Goal: Task Accomplishment & Management: Complete application form

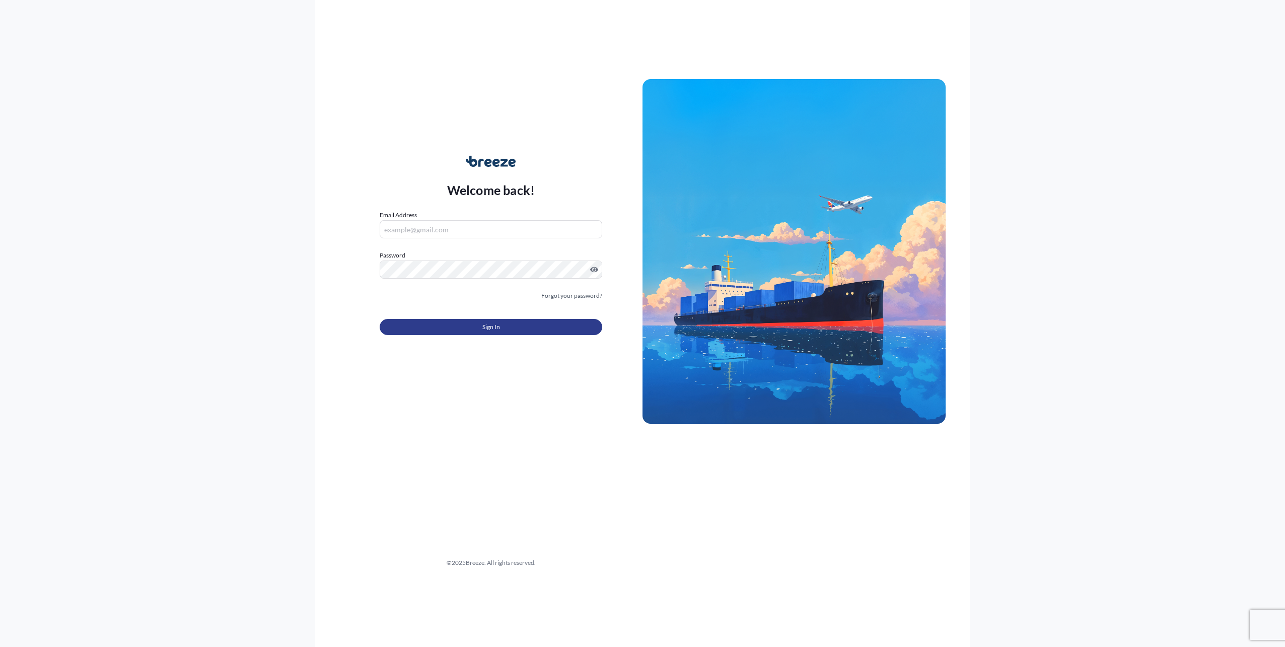
type input "[PERSON_NAME][EMAIL_ADDRESS][PERSON_NAME][DOMAIN_NAME]"
click at [492, 319] on button "Sign In" at bounding box center [491, 327] width 223 height 16
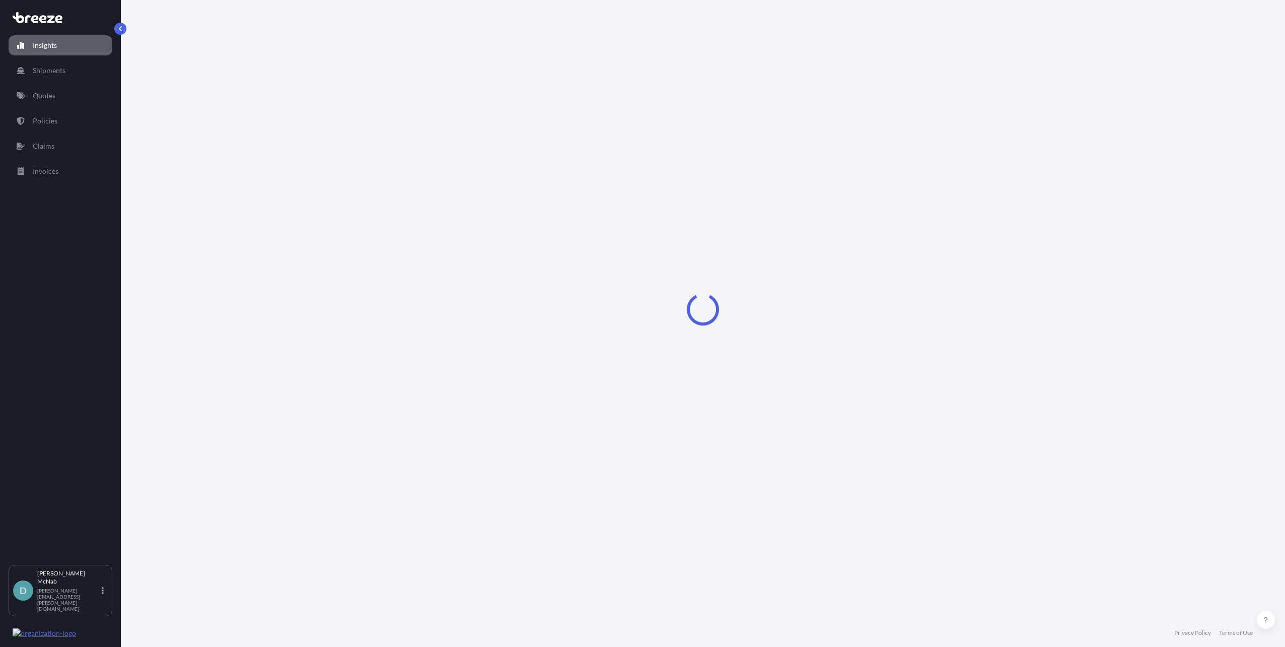
select select "2025"
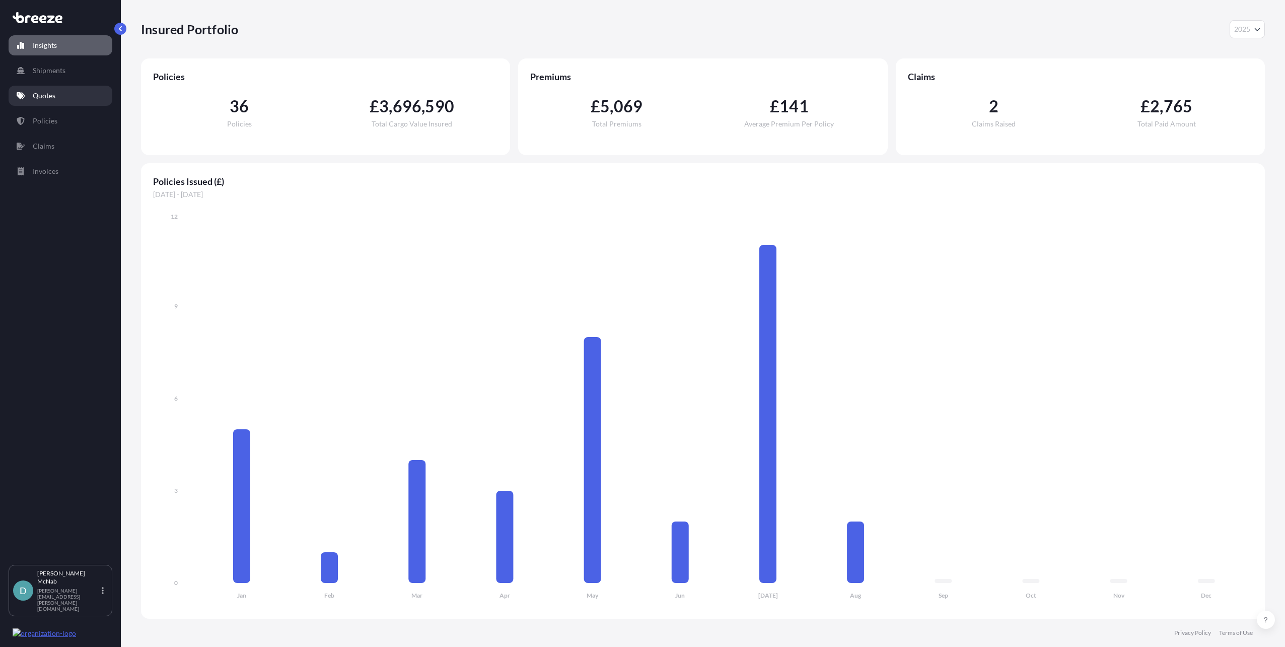
click at [49, 92] on p "Quotes" at bounding box center [44, 96] width 23 height 10
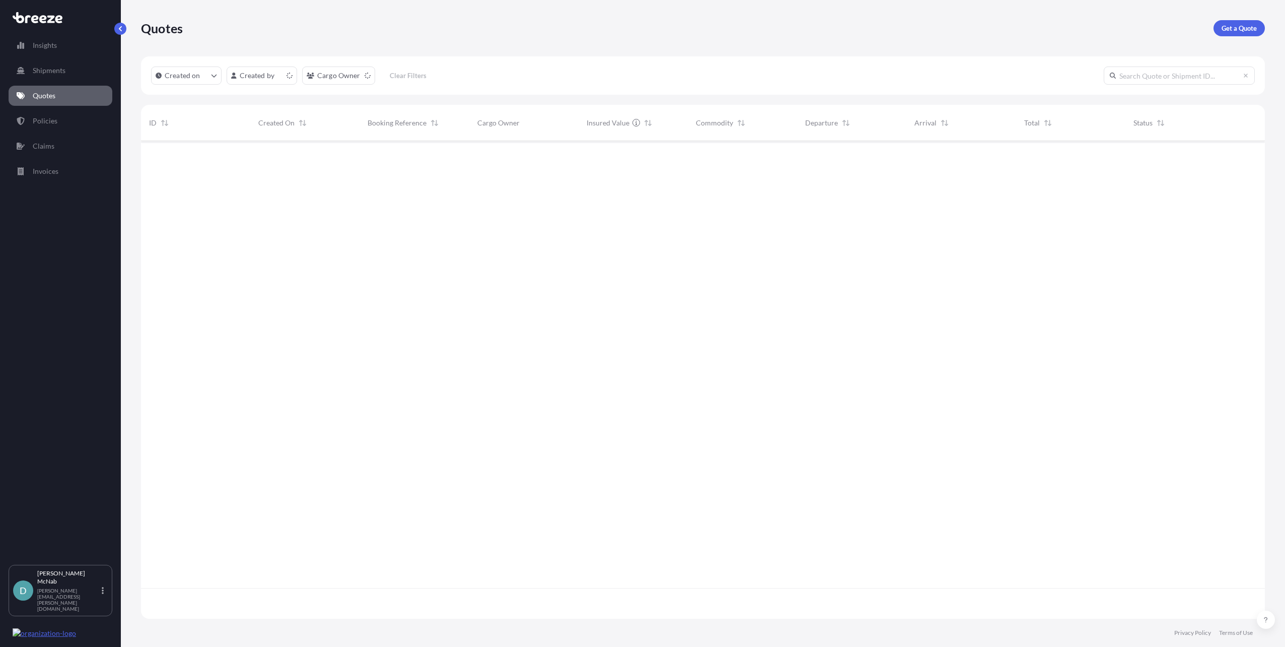
scroll to position [475, 1116]
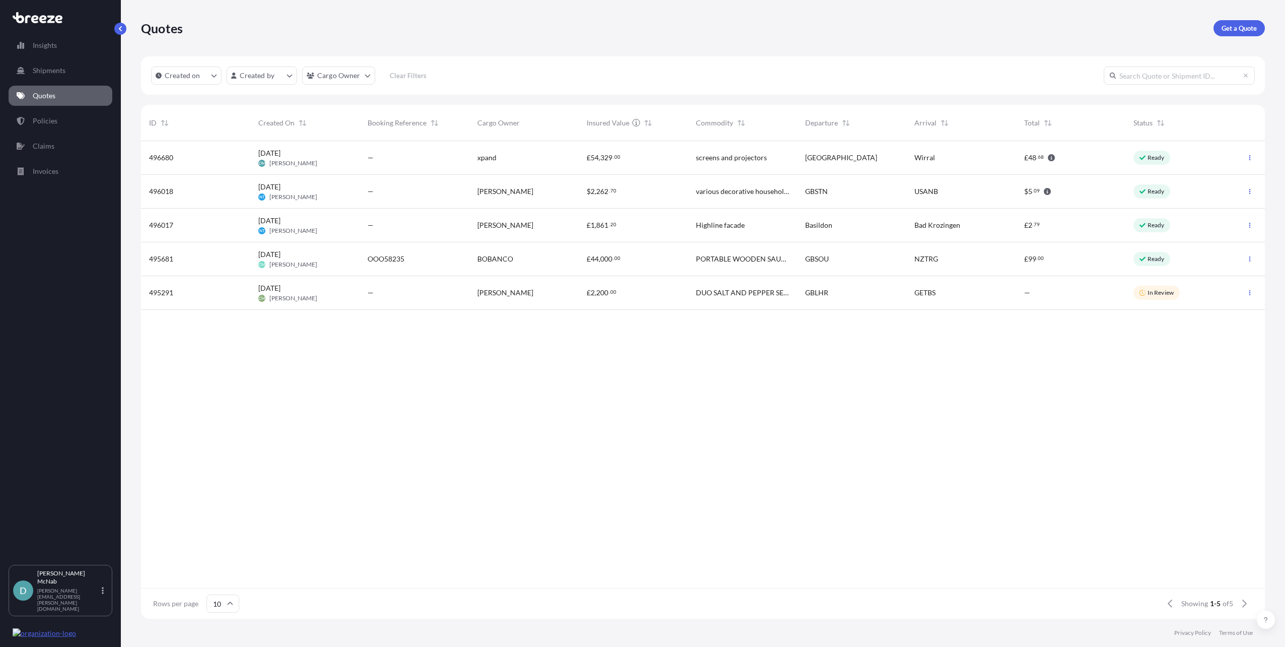
click at [650, 154] on div "£ 54 , 329 . 00" at bounding box center [633, 158] width 93 height 10
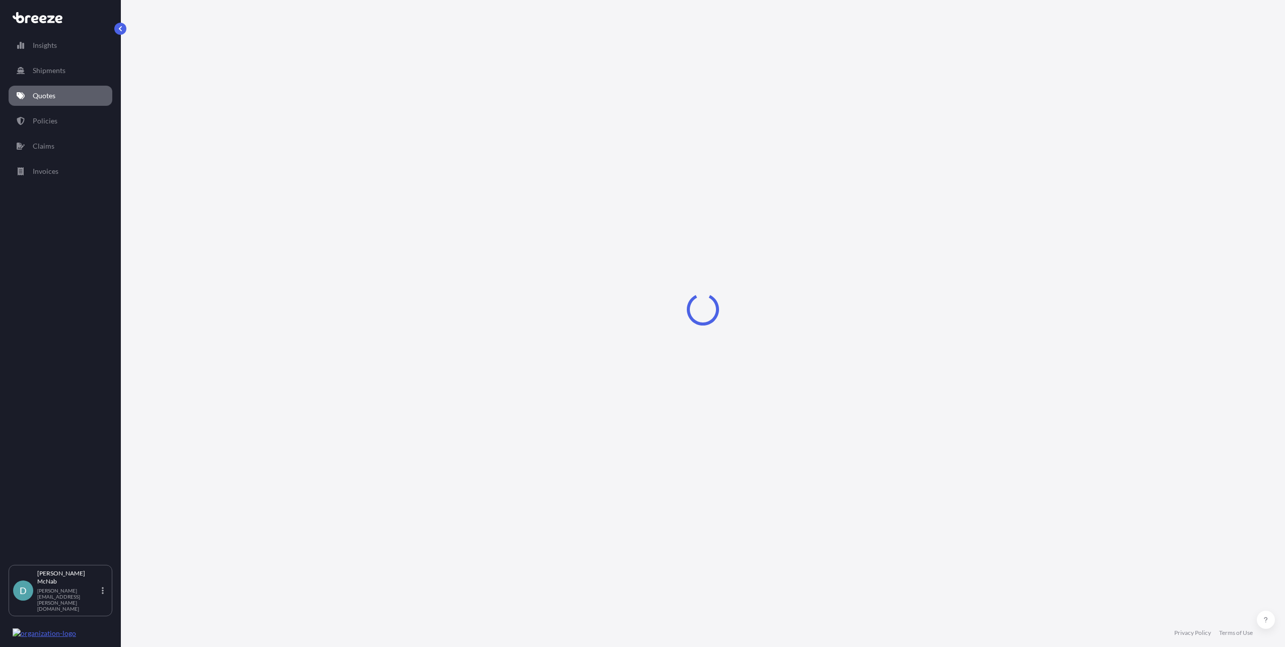
select select "Road"
select select "2"
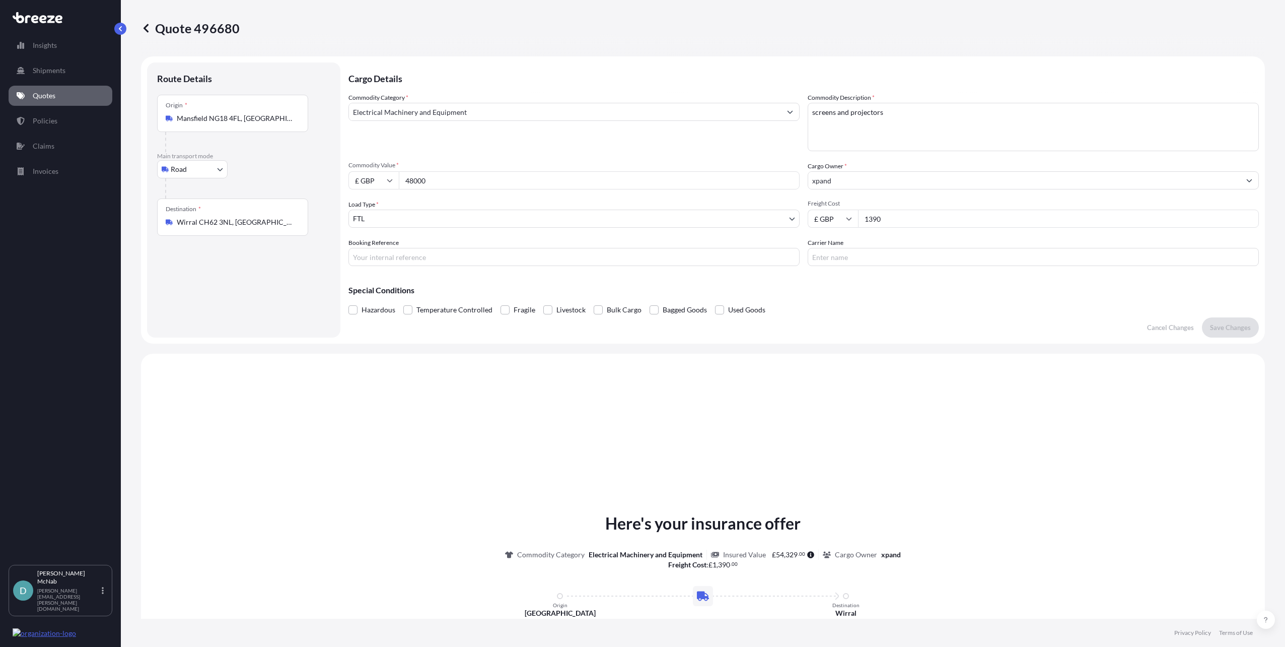
click at [839, 180] on input "xpand" at bounding box center [1024, 180] width 432 height 18
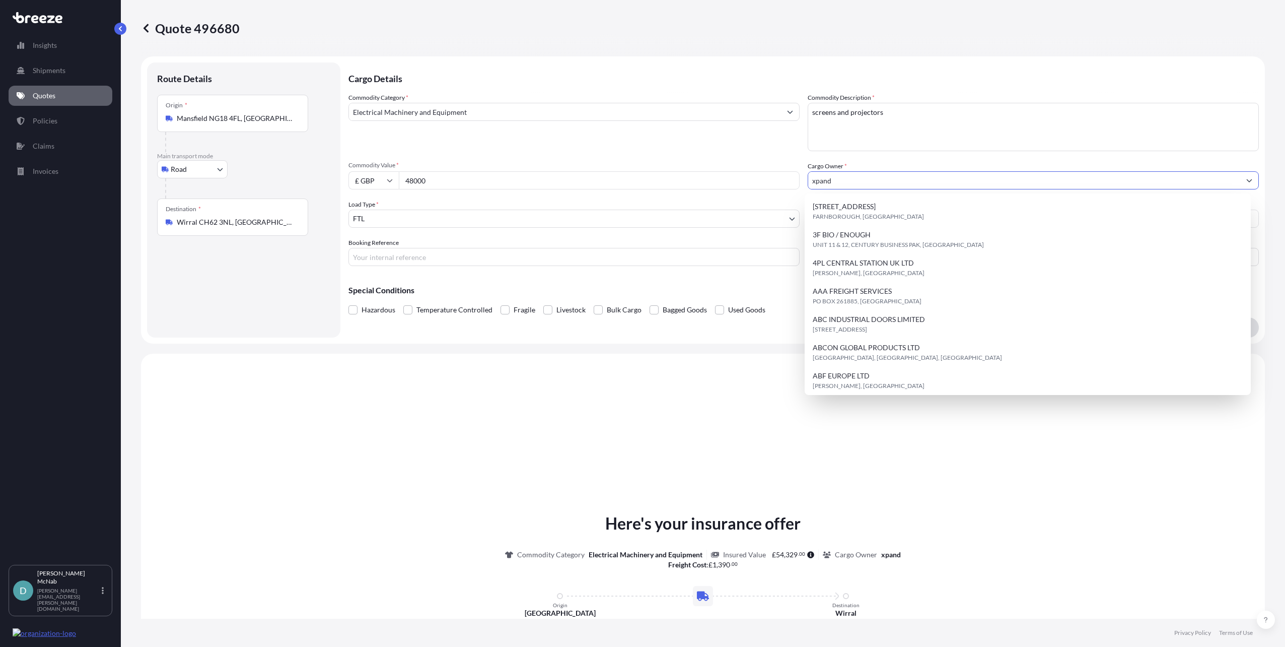
drag, startPoint x: 839, startPoint y: 180, endPoint x: 779, endPoint y: 178, distance: 60.5
click at [779, 178] on div "Commodity Category * Electrical Machinery and Equipment Commodity Description *…" at bounding box center [803, 179] width 910 height 173
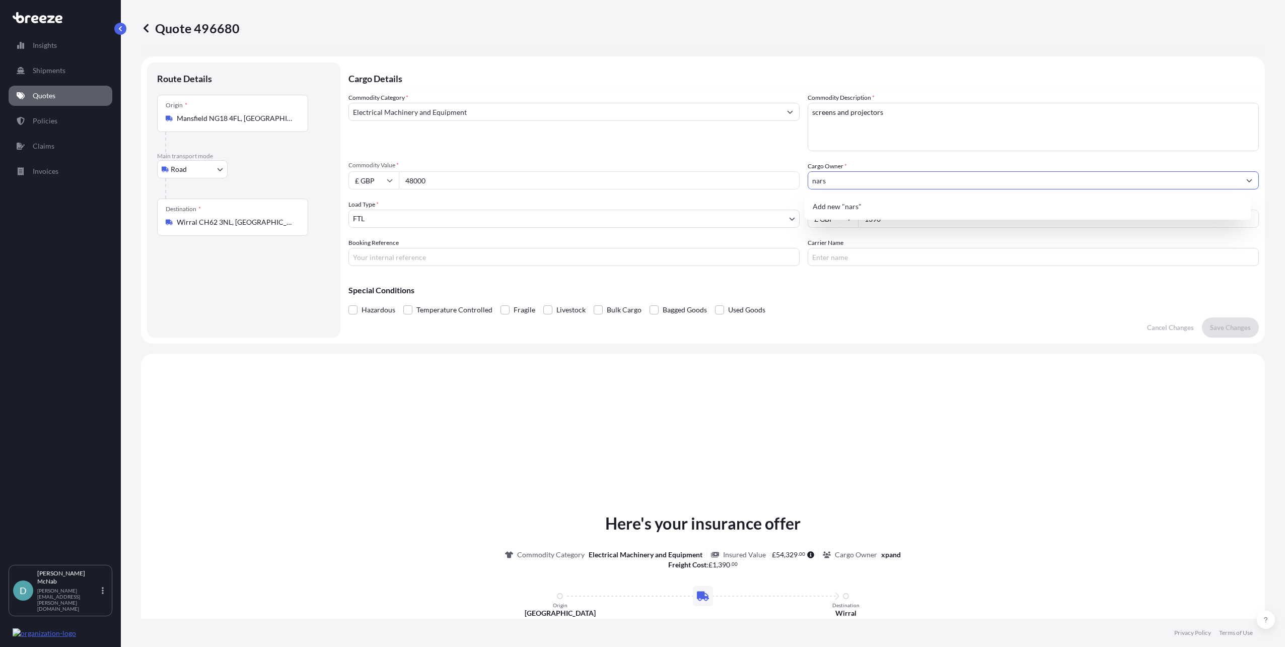
click at [810, 300] on div "Special Conditions Hazardous Temperature Controlled Fragile Livestock Bulk Carg…" at bounding box center [803, 295] width 910 height 43
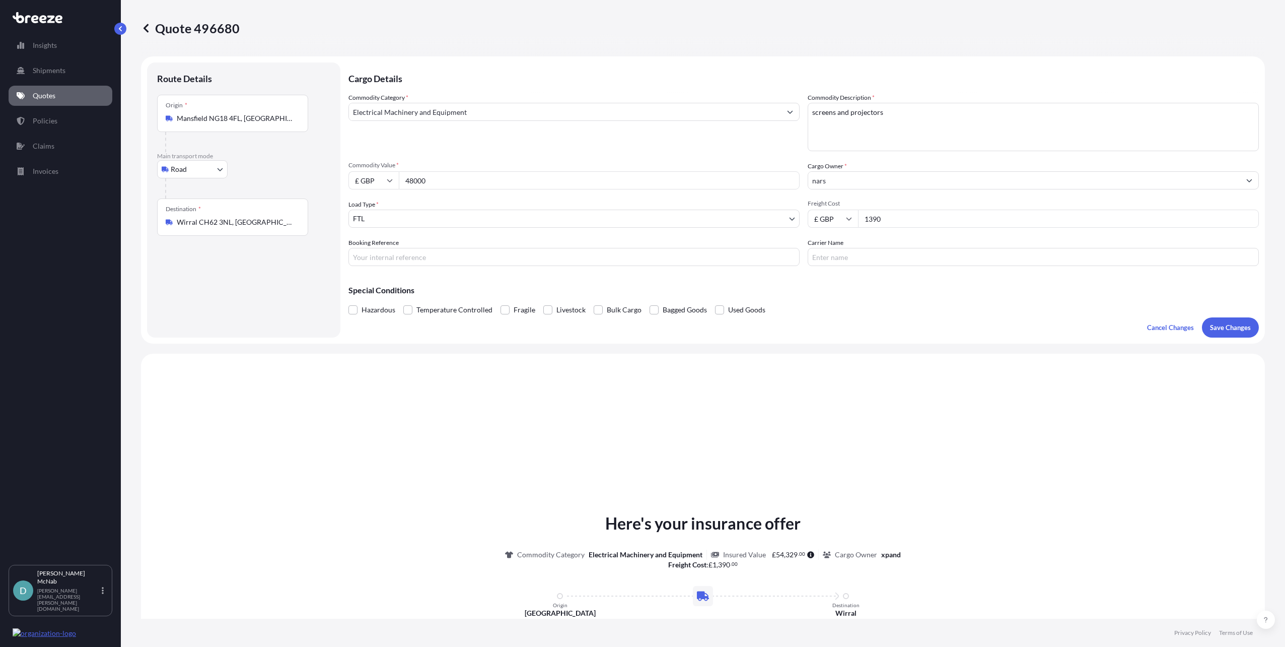
click at [842, 177] on input "nars" at bounding box center [1024, 180] width 432 height 18
type input "n"
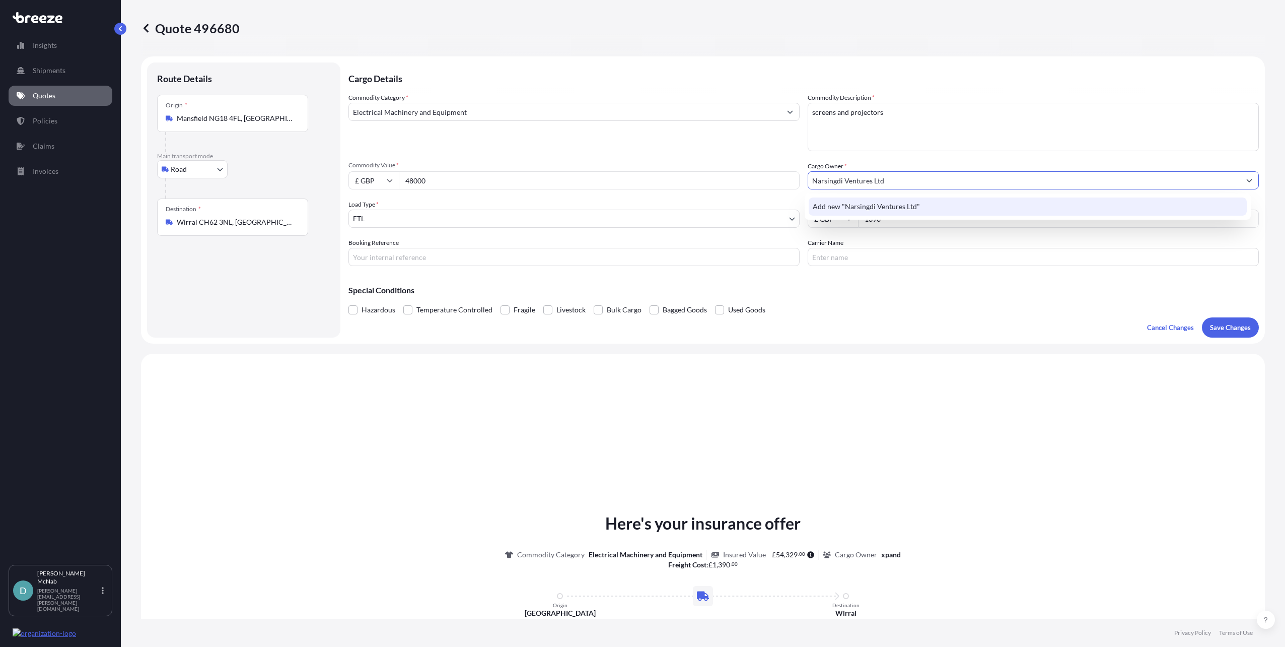
click at [856, 206] on span "Add new "Narsingdi Ventures Ltd"" at bounding box center [866, 206] width 107 height 10
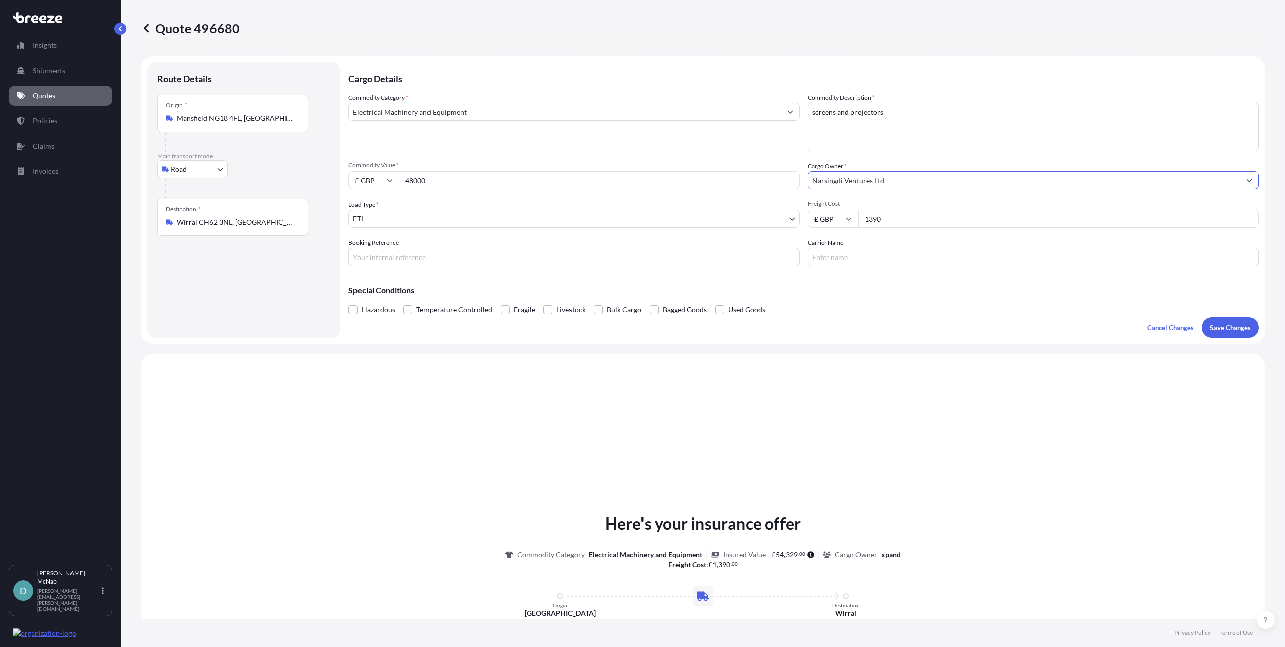
type input "Narsingdi Ventures Ltd"
click at [881, 192] on div "Commodity Category * Electrical Machinery and Equipment Commodity Description *…" at bounding box center [803, 179] width 910 height 173
click at [897, 182] on input "Narsingdi Ventures Ltd" at bounding box center [1024, 180] width 432 height 18
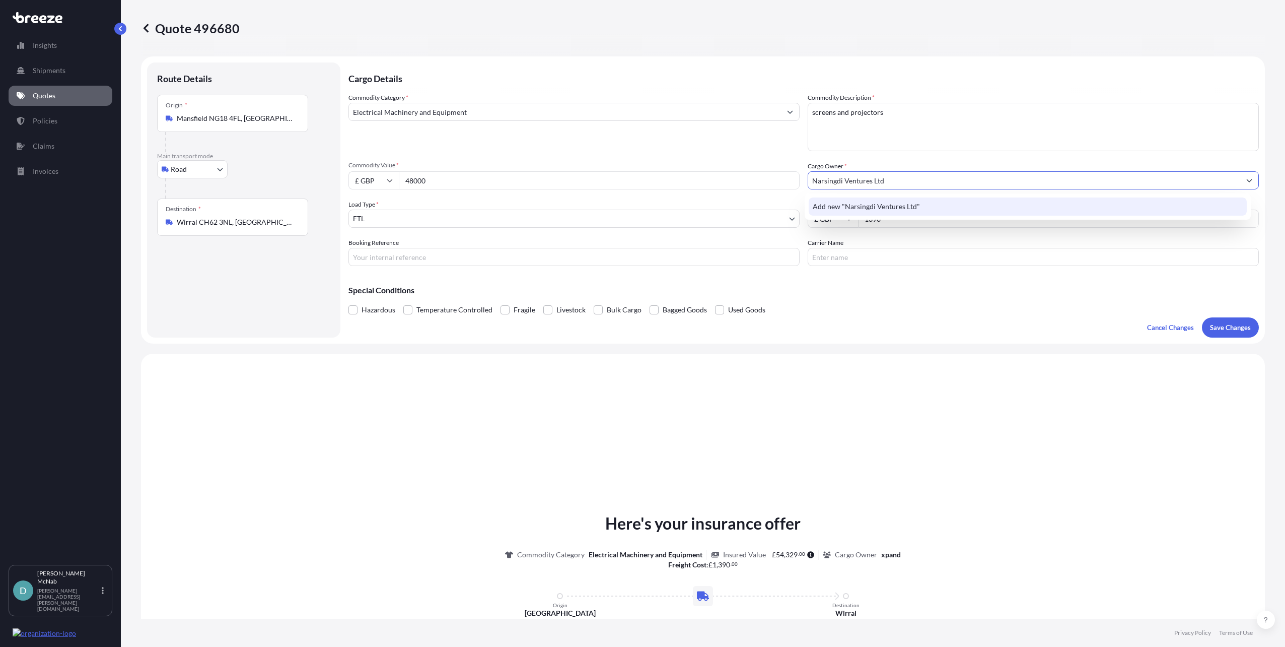
click at [883, 206] on span "Add new "Narsingdi Ventures Ltd"" at bounding box center [866, 206] width 107 height 10
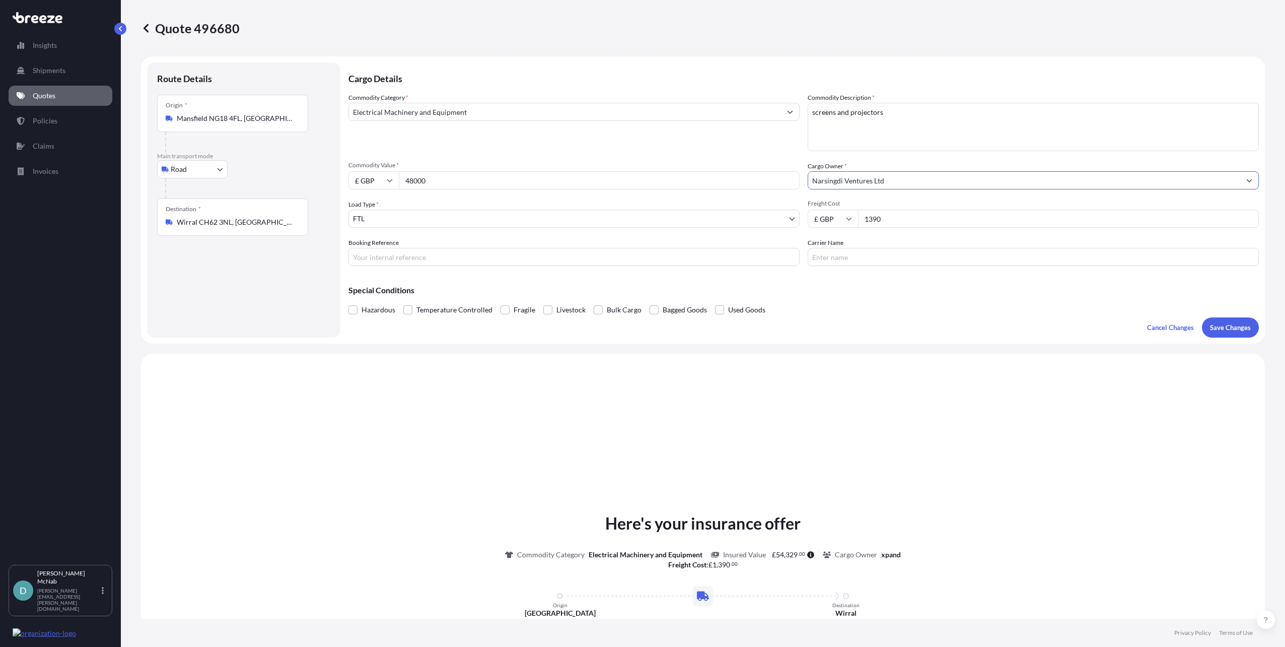
click at [888, 230] on div "Commodity Category * Electrical Machinery and Equipment Commodity Description *…" at bounding box center [803, 179] width 910 height 173
click at [1215, 328] on p "Save Changes" at bounding box center [1230, 327] width 41 height 10
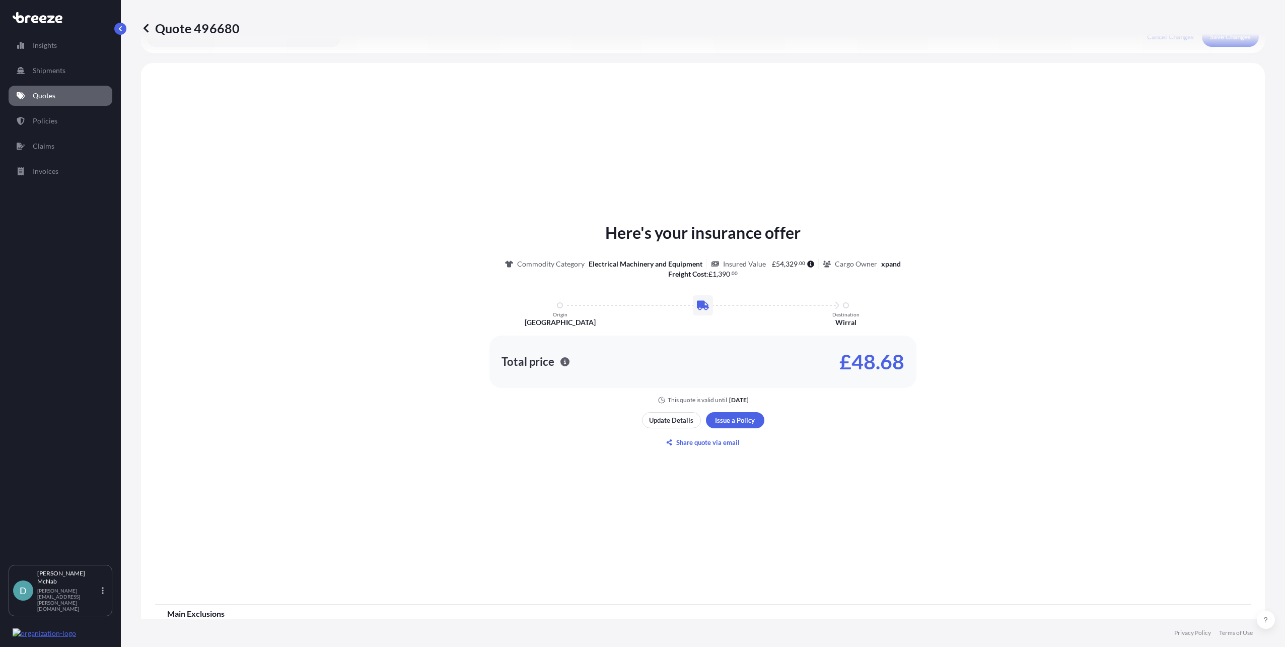
scroll to position [303, 0]
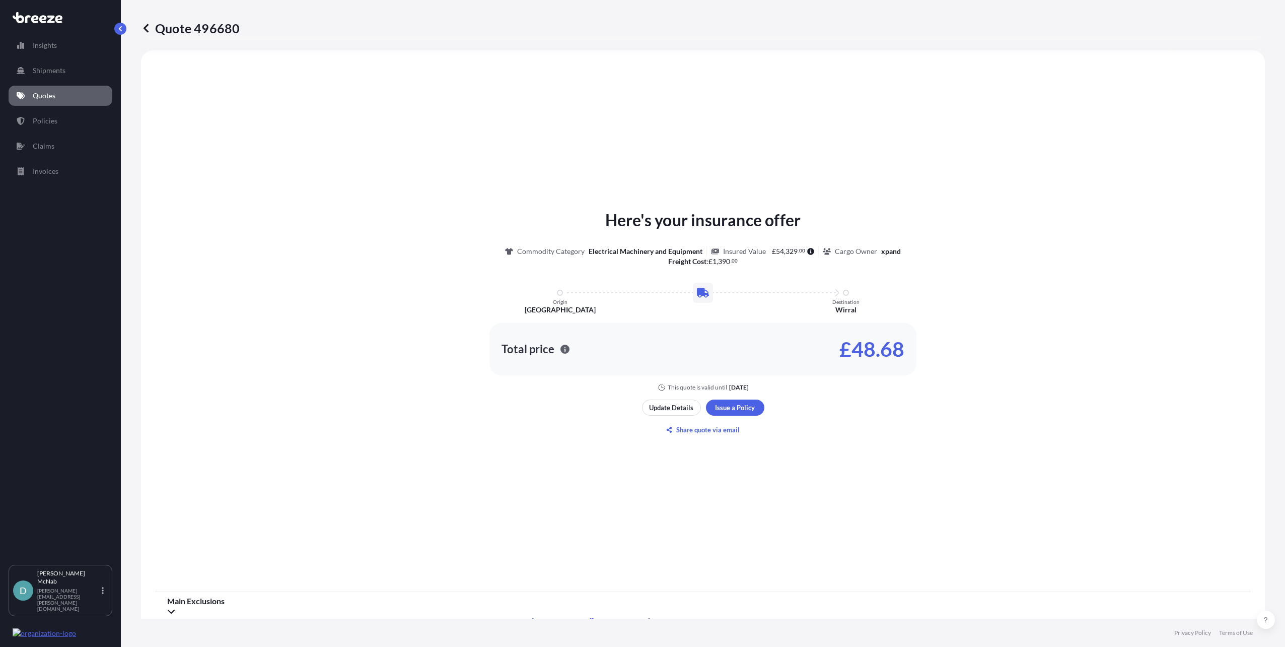
select select "Road"
select select "2"
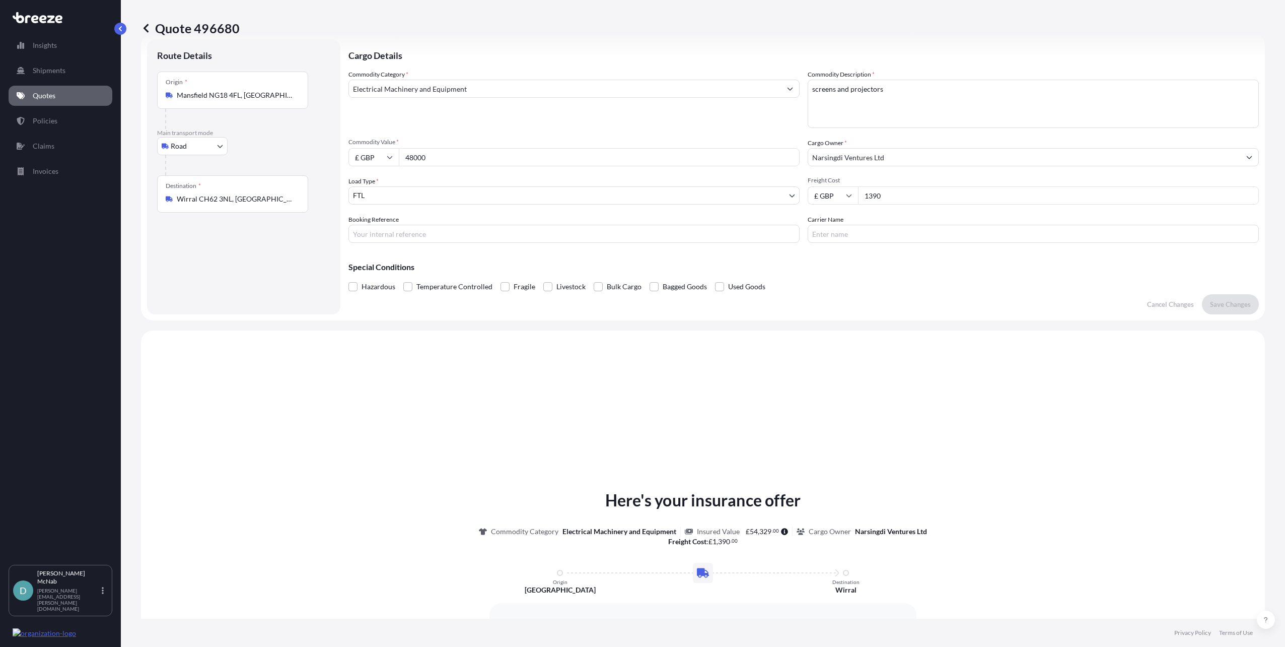
scroll to position [0, 0]
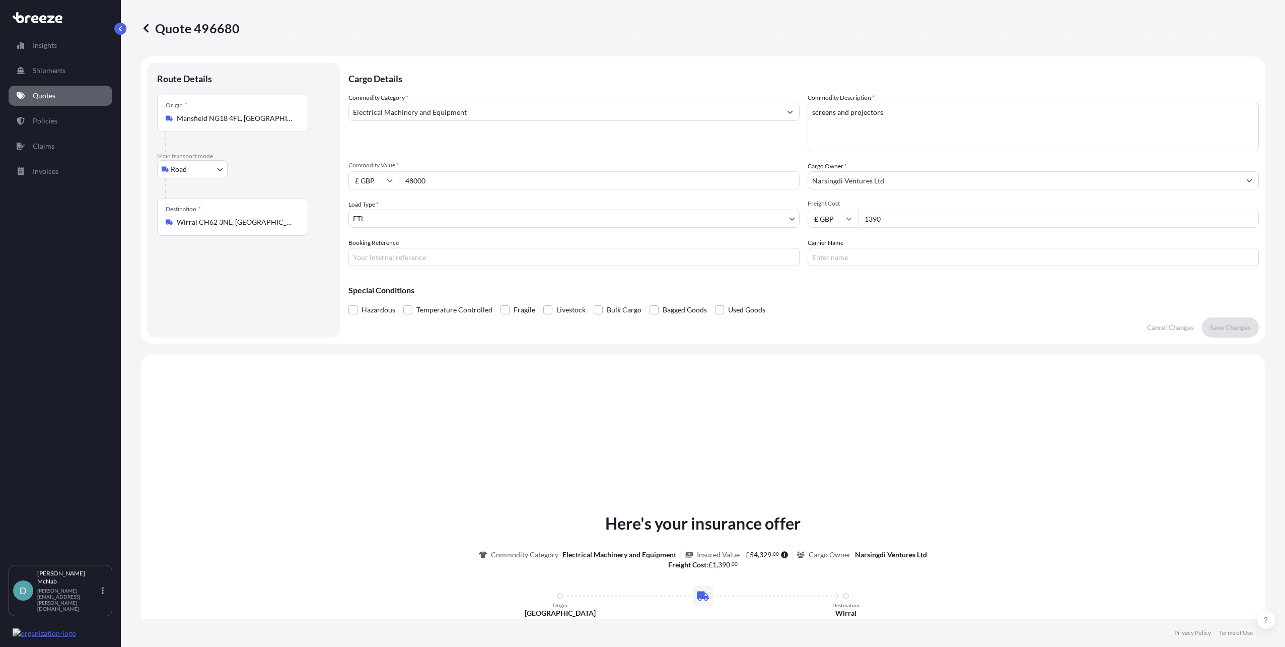
click at [361, 255] on input "Booking Reference" at bounding box center [573, 257] width 451 height 18
type input "SLHR00090942"
click at [830, 323] on div "Cargo Details Commodity Category * Electrical Machinery and Equipment Commodity…" at bounding box center [803, 199] width 910 height 275
click at [1232, 325] on p "Save Changes" at bounding box center [1230, 327] width 41 height 10
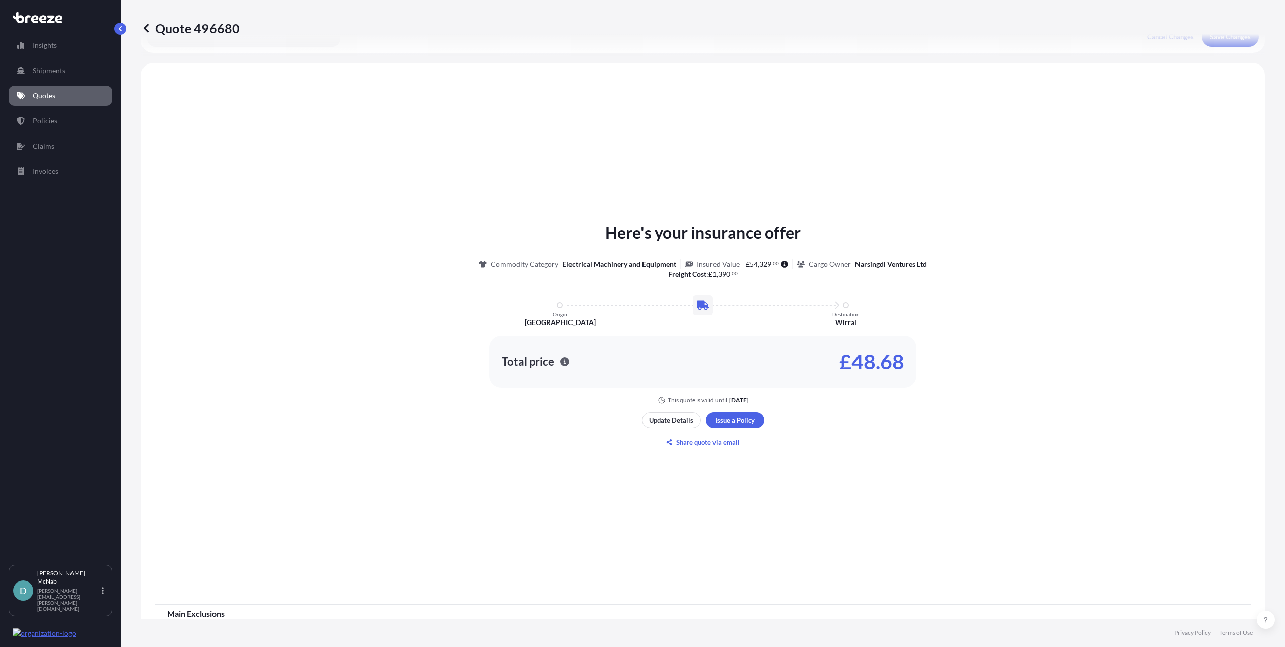
scroll to position [303, 0]
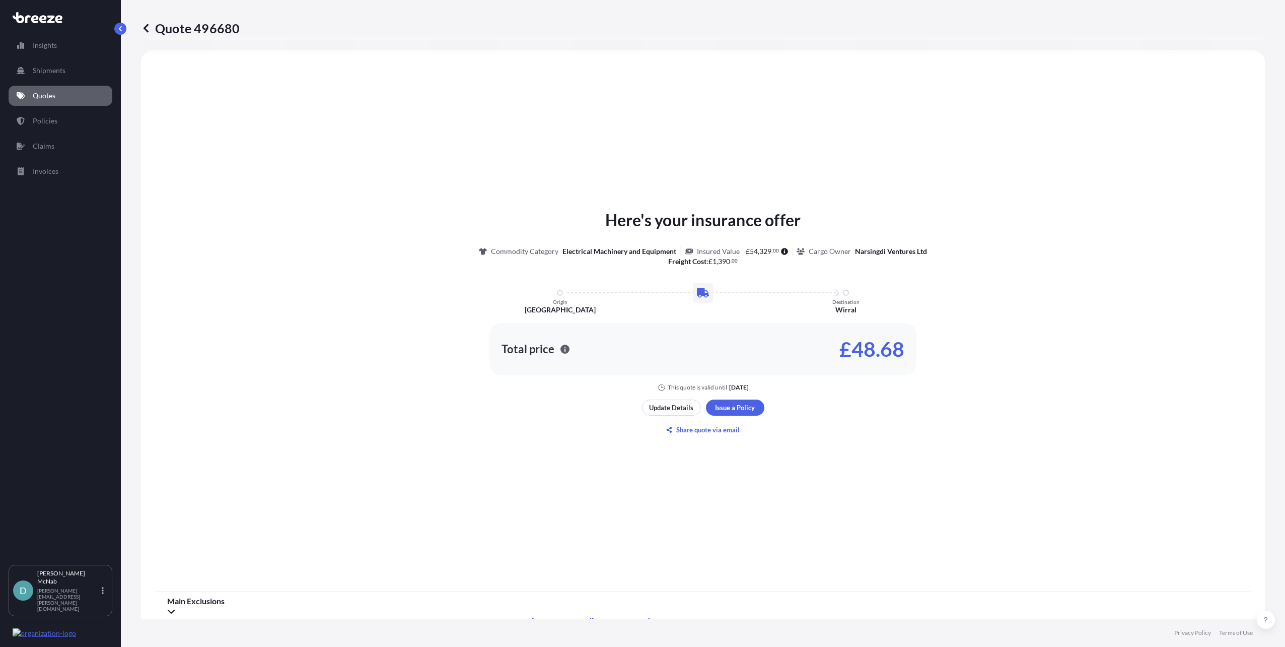
select select "Road"
select select "2"
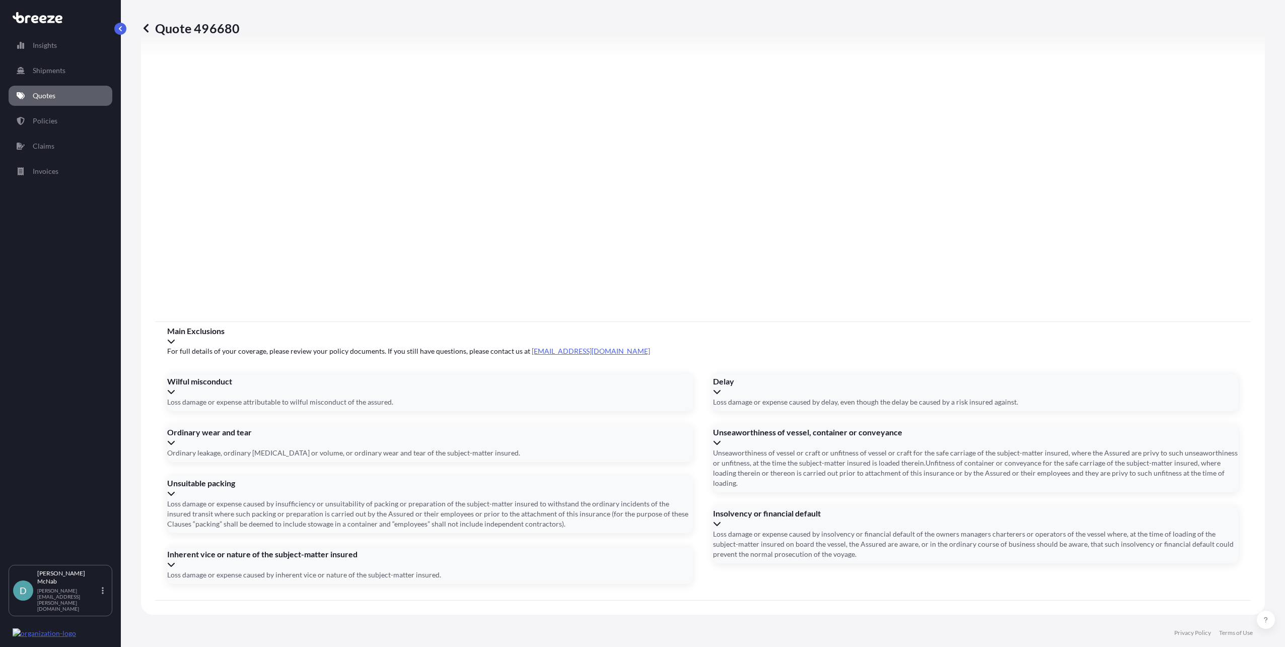
scroll to position [952, 0]
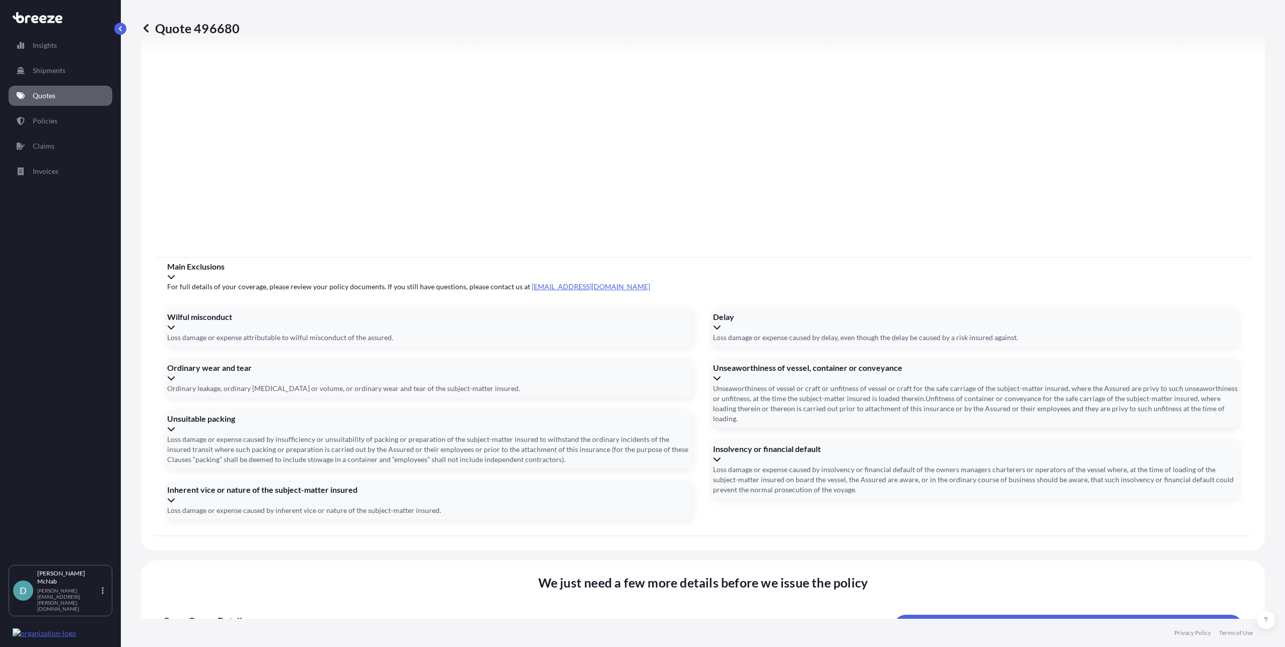
click at [288, 407] on button "19" at bounding box center [287, 402] width 16 height 16
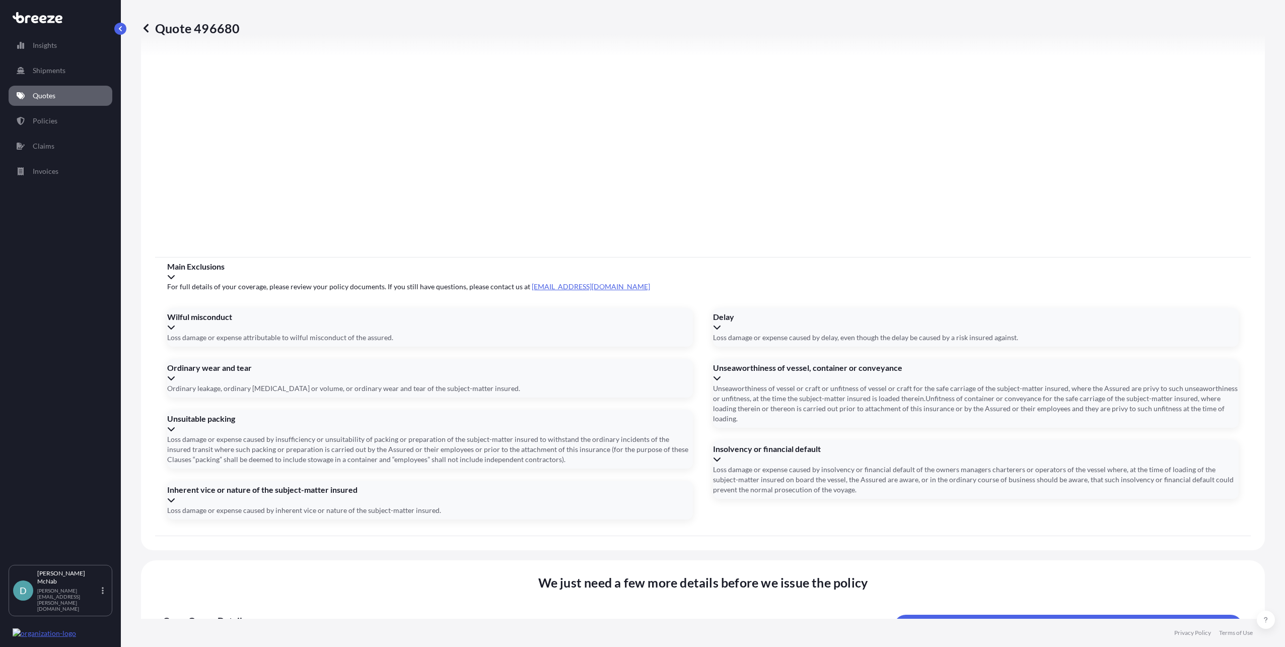
type input "[DATE]"
click at [696, 404] on button "21" at bounding box center [688, 402] width 16 height 16
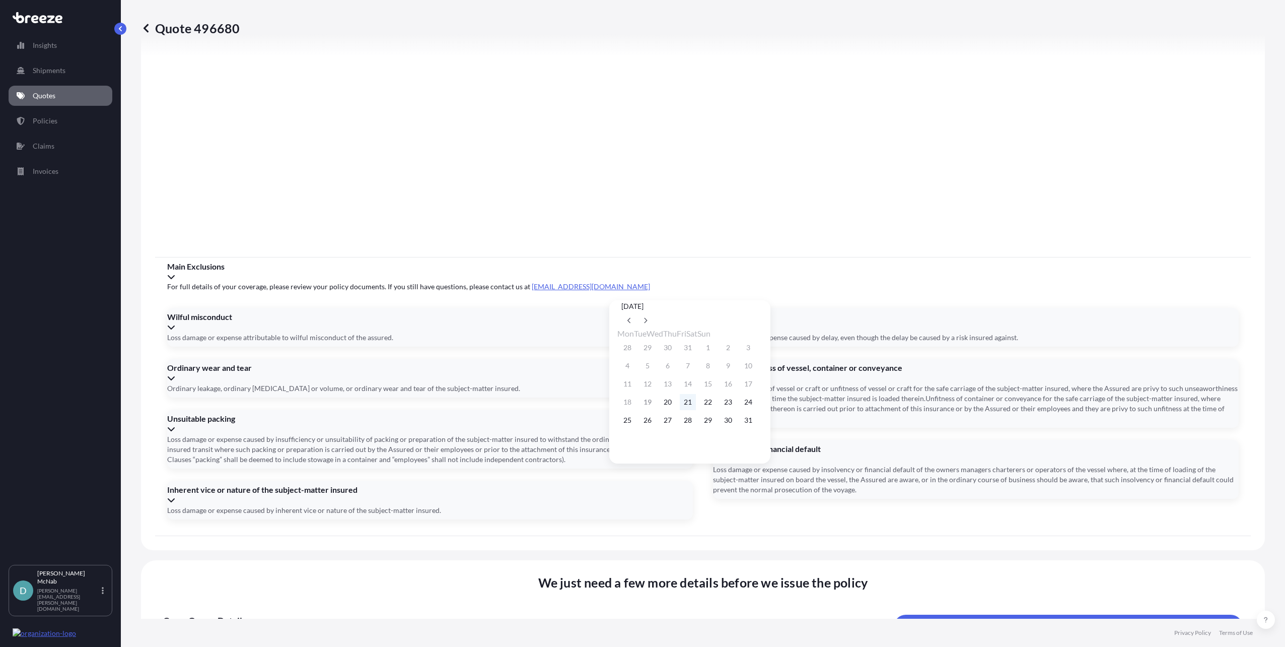
type input "[DATE]"
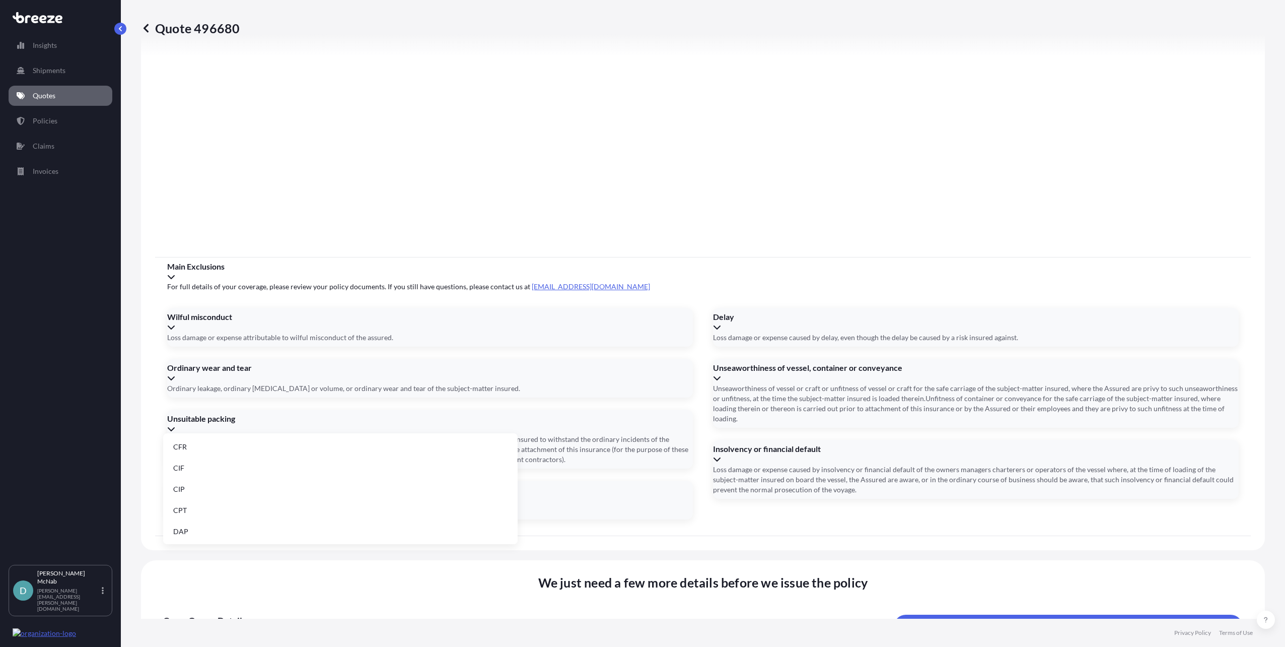
click at [204, 466] on li "EXW" at bounding box center [340, 466] width 346 height 19
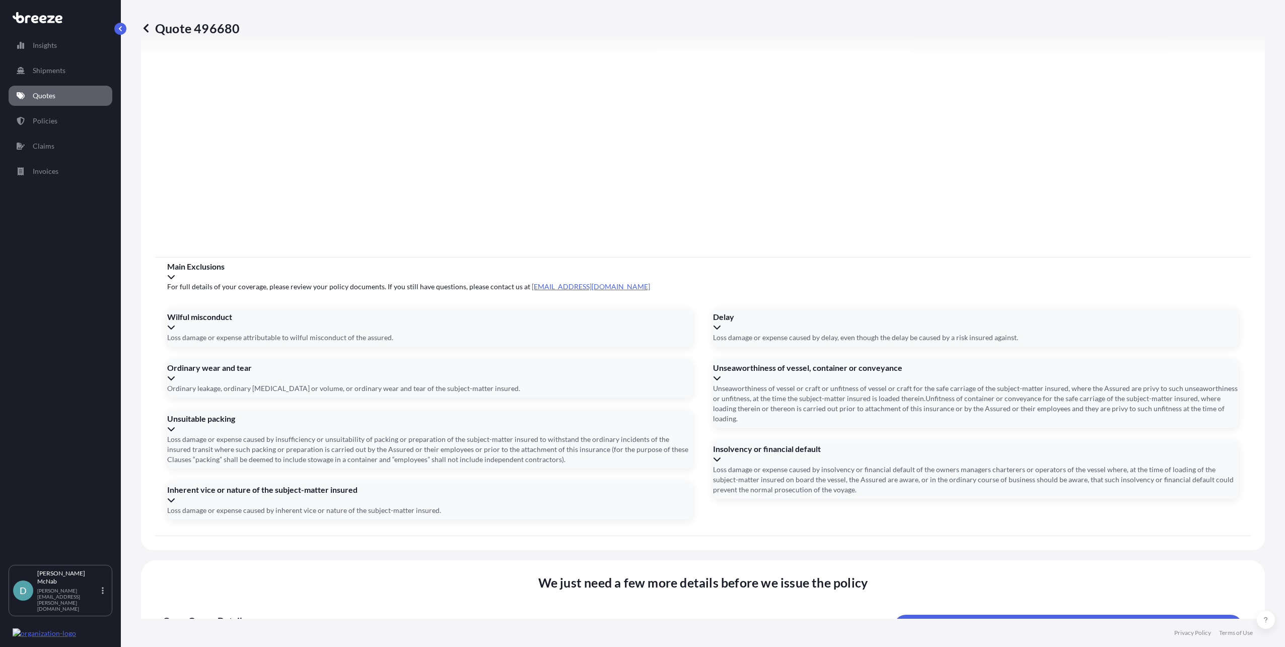
click at [593, 646] on input "Address *" at bounding box center [701, 658] width 351 height 18
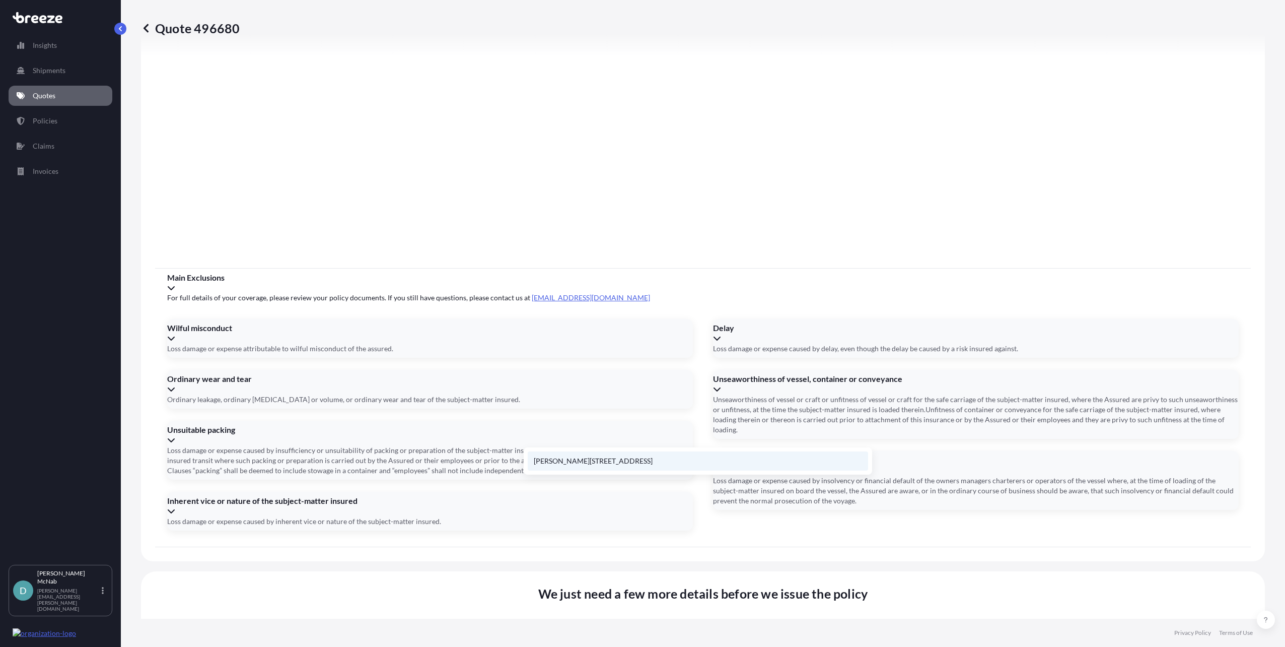
click at [605, 464] on li "[PERSON_NAME][STREET_ADDRESS]" at bounding box center [698, 460] width 340 height 19
type input "[PERSON_NAME][STREET_ADDRESS]"
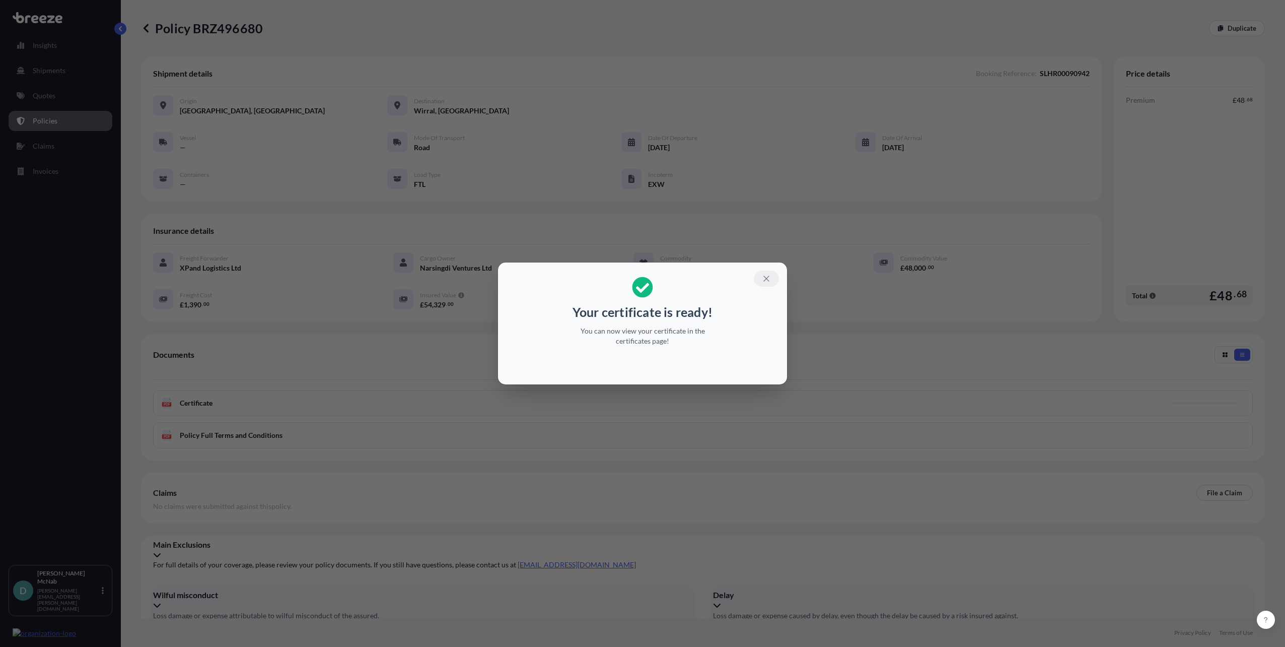
click at [765, 280] on icon "button" at bounding box center [766, 278] width 9 height 9
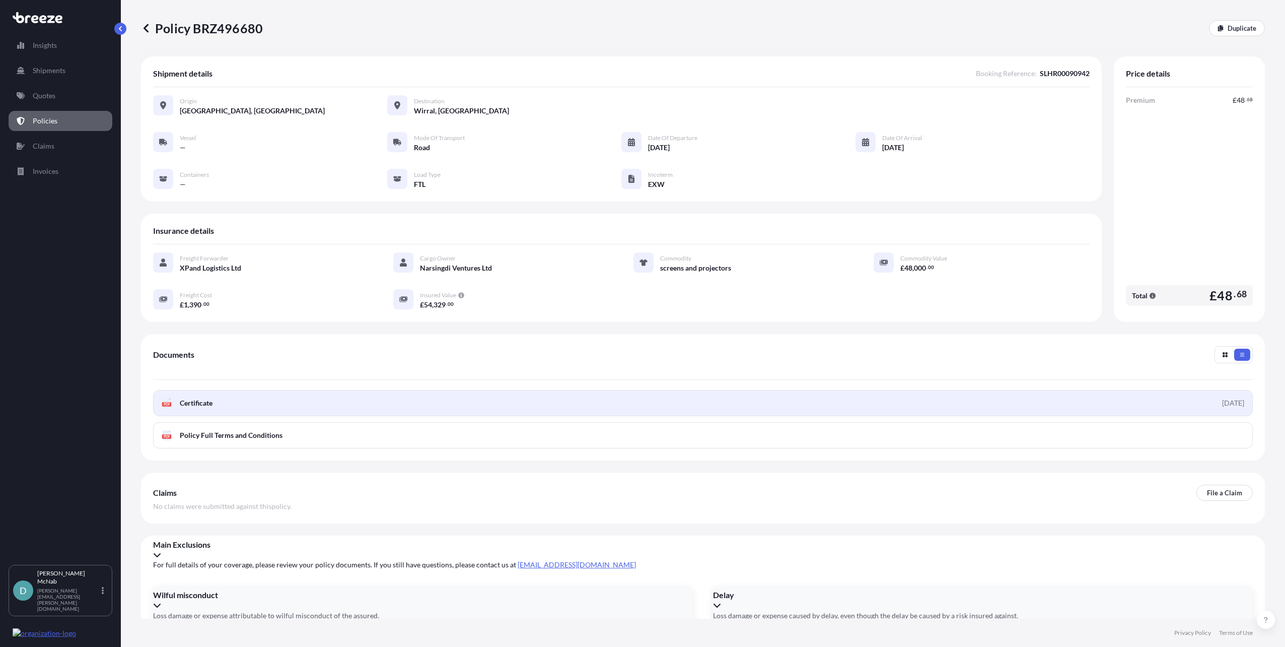
click at [1194, 403] on link "PDF Certificate [DATE]" at bounding box center [703, 403] width 1100 height 26
